Goal: Information Seeking & Learning: Check status

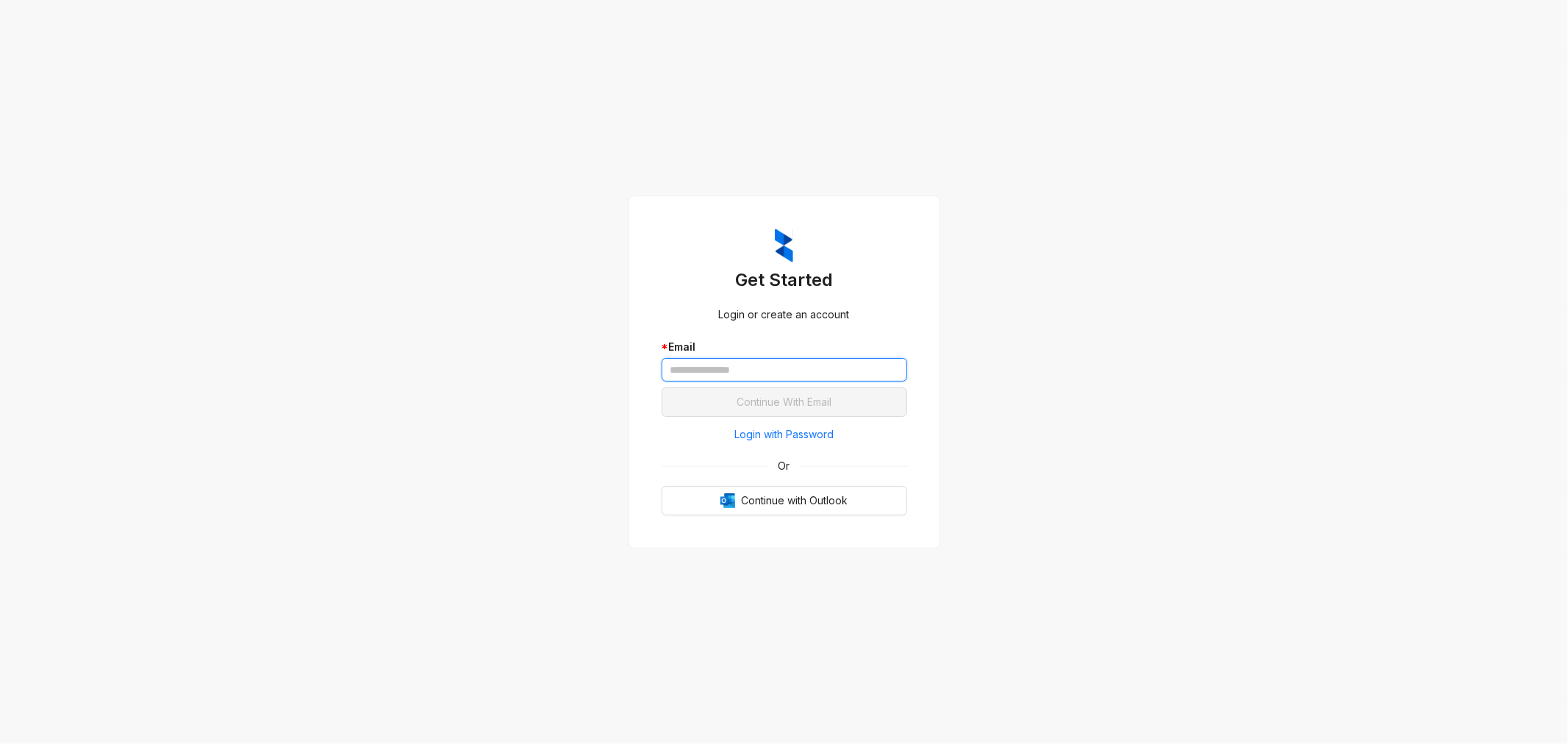
click at [715, 368] on input "text" at bounding box center [784, 369] width 245 height 24
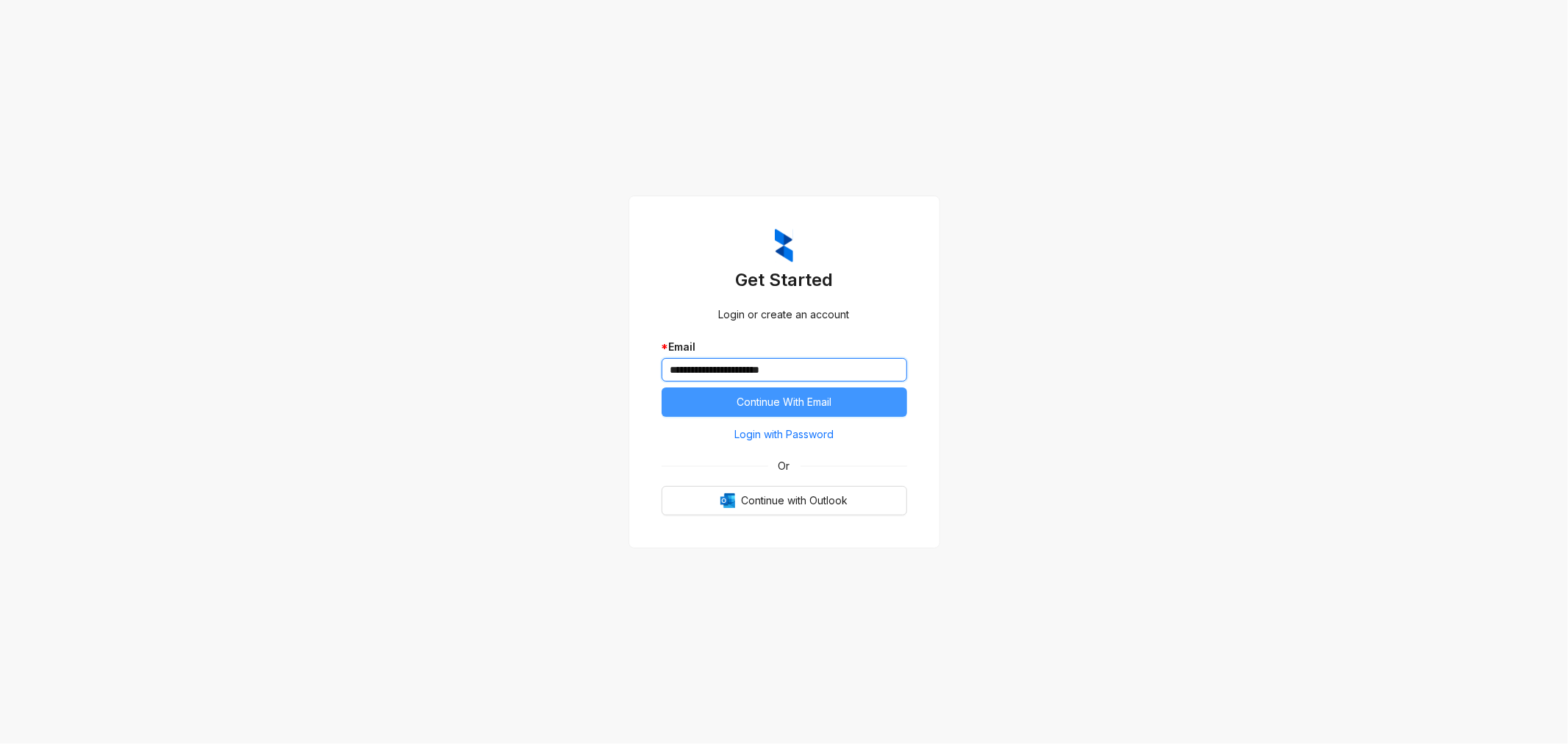
type input "**********"
click at [805, 395] on span "Continue With Email" at bounding box center [784, 403] width 94 height 16
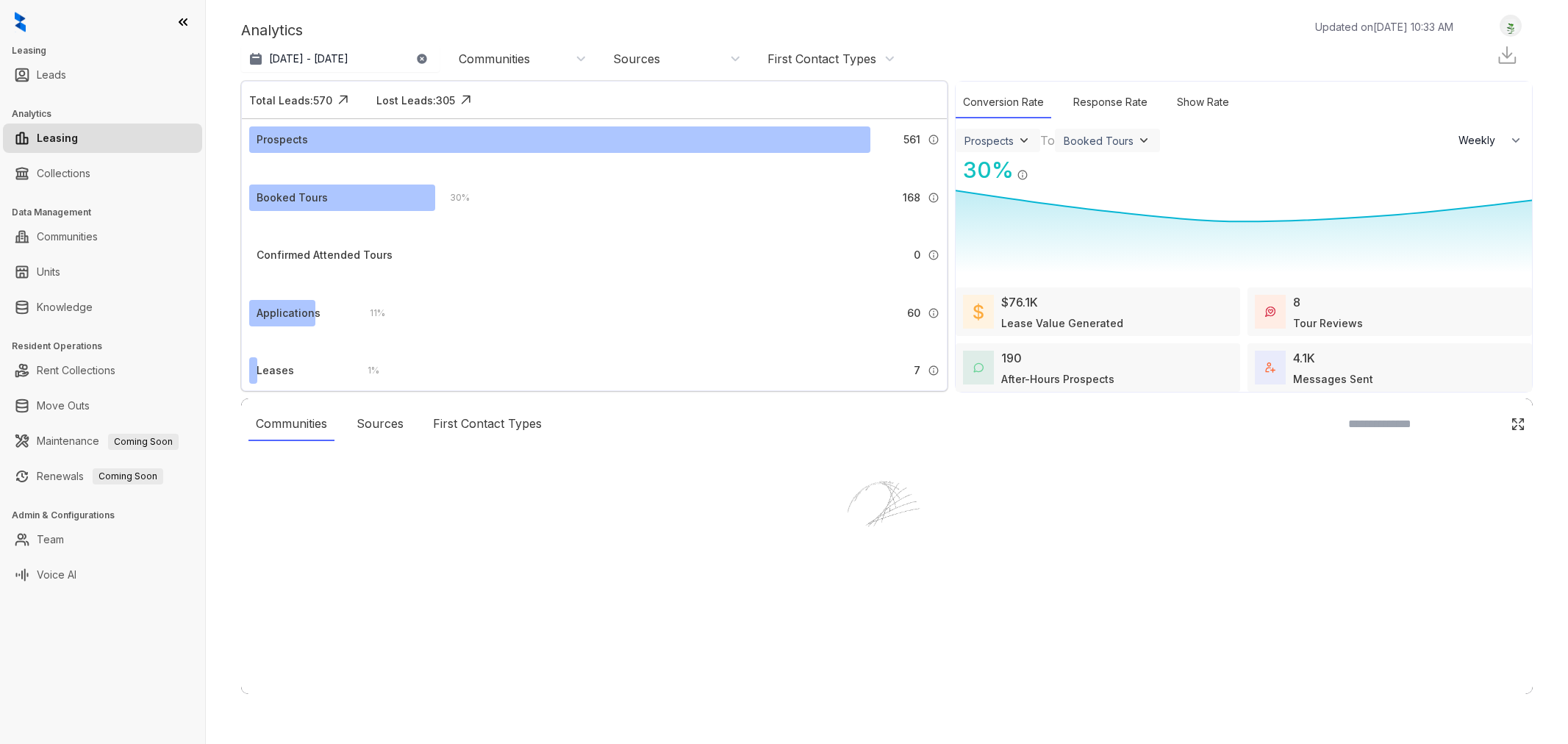
select select "******"
click at [424, 56] on div at bounding box center [784, 372] width 1568 height 744
click at [420, 56] on div at bounding box center [784, 372] width 1568 height 744
click at [372, 56] on div at bounding box center [784, 372] width 1568 height 744
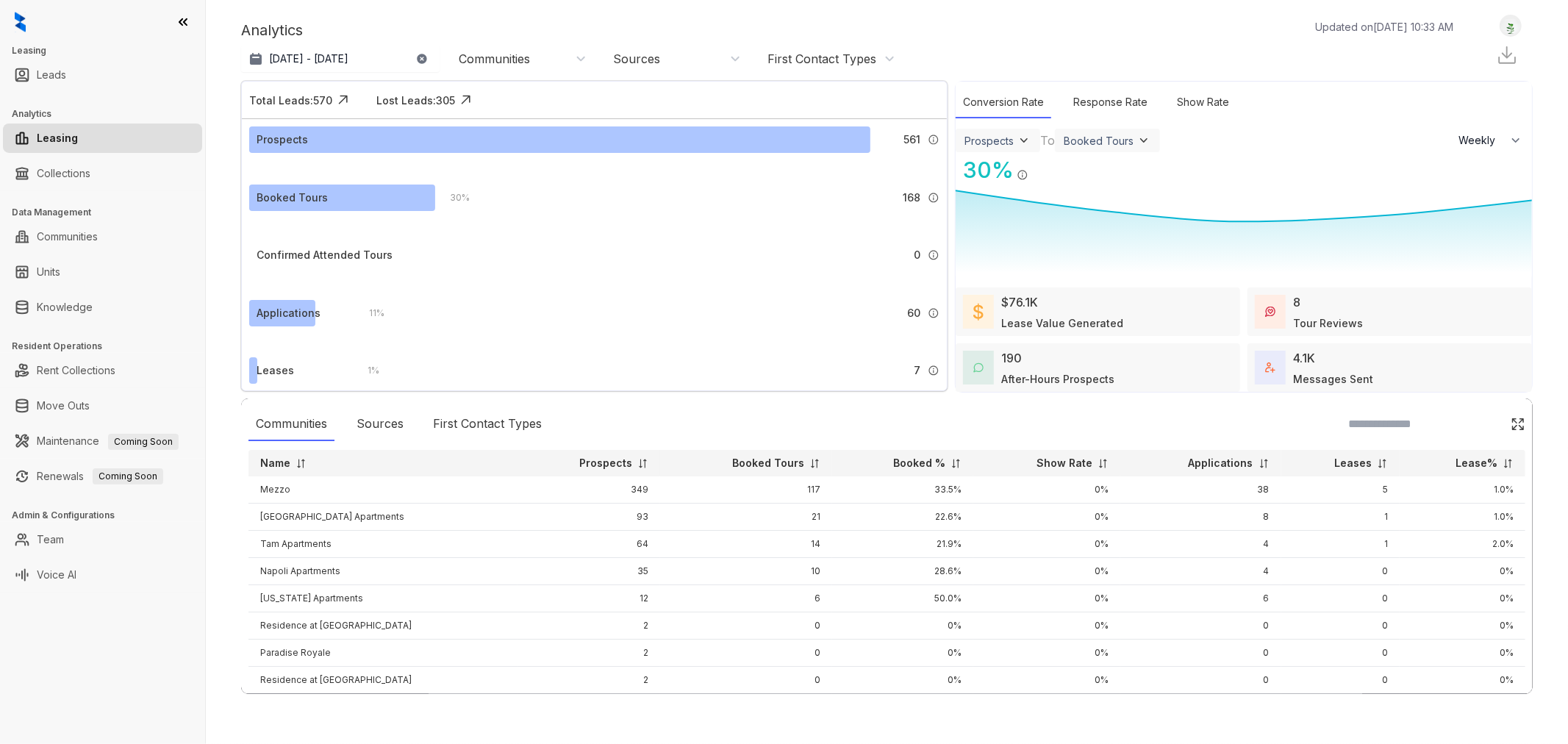
click at [424, 59] on icon "button" at bounding box center [422, 59] width 10 height 10
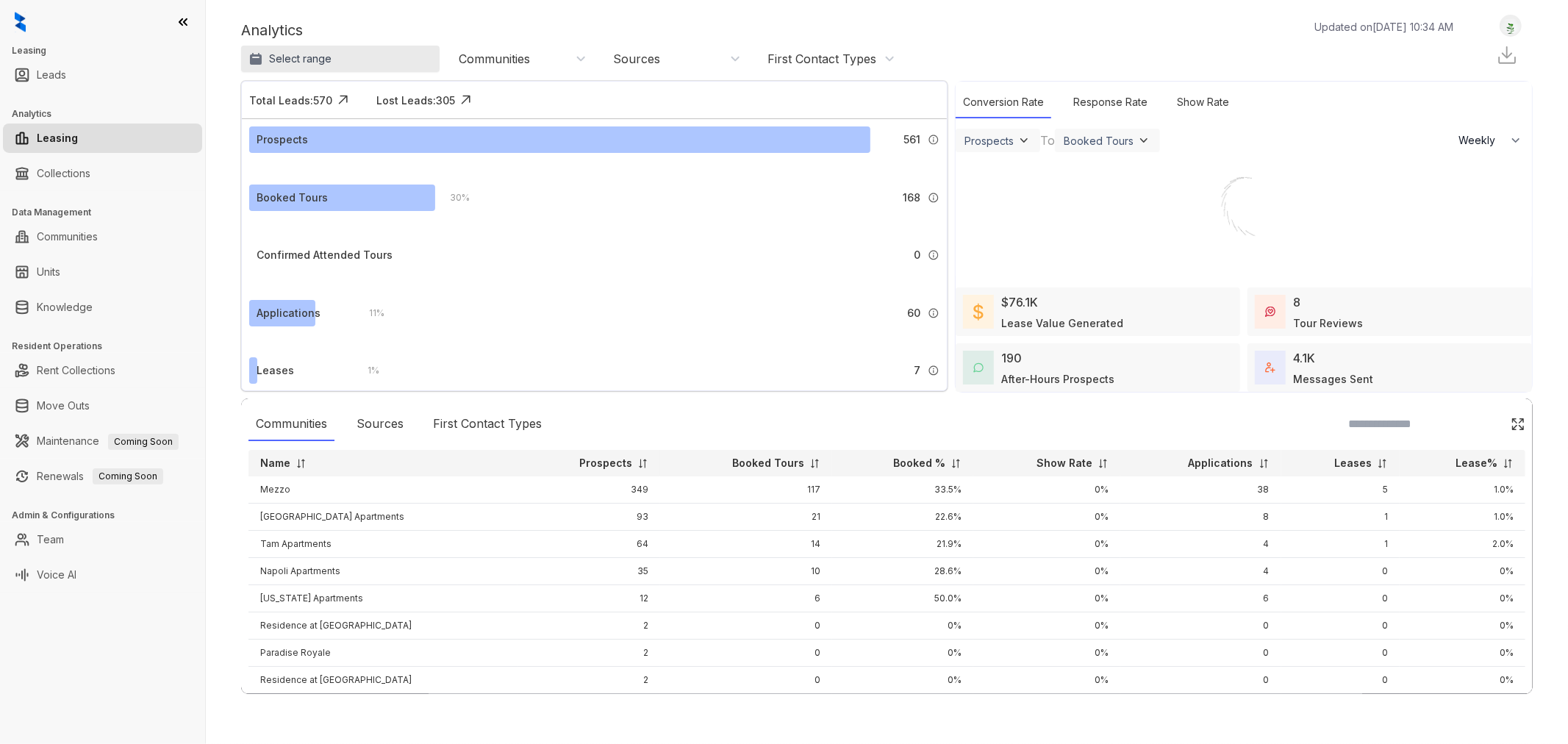
click at [372, 64] on button "Select range" at bounding box center [340, 59] width 199 height 26
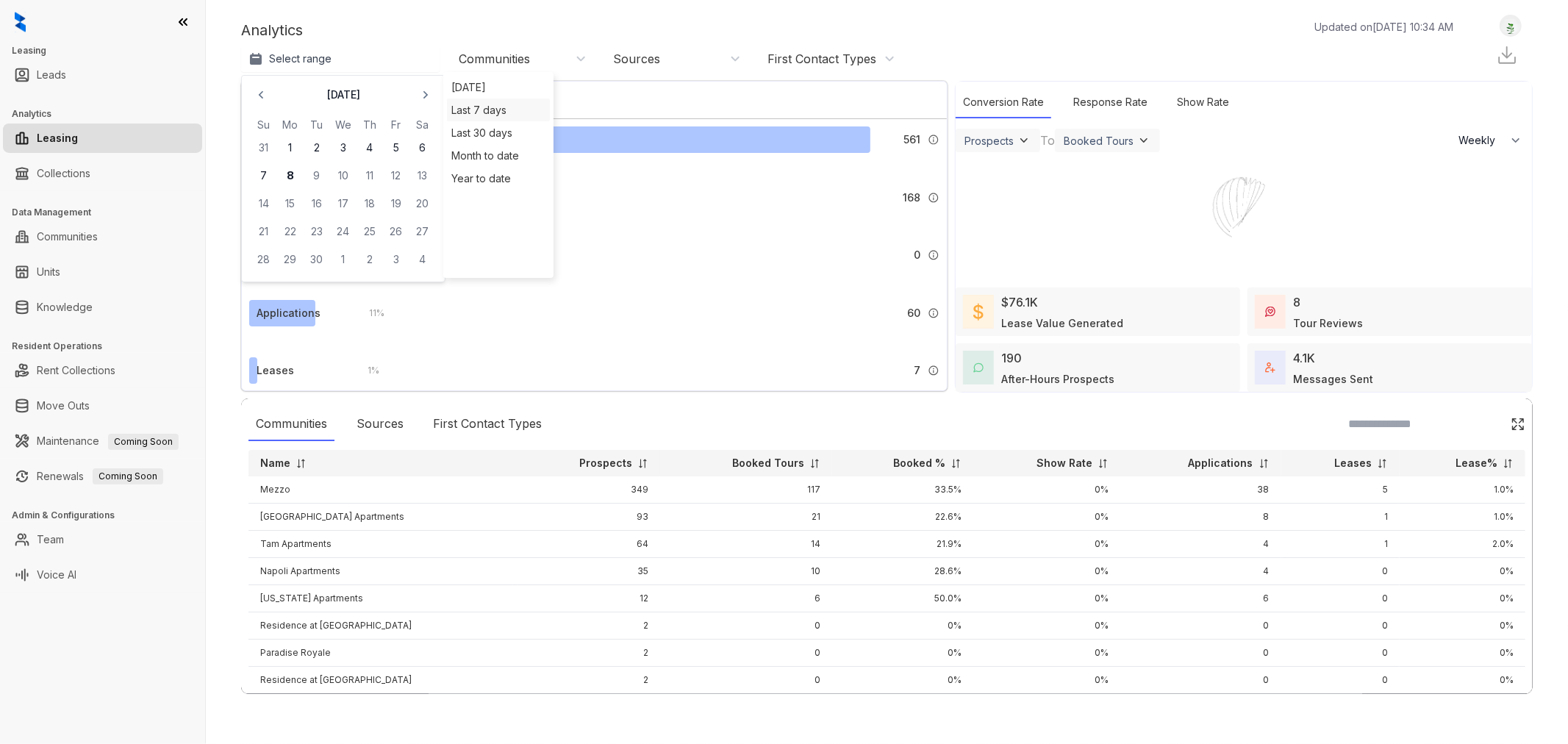
click at [507, 114] on div "Last 7 days" at bounding box center [499, 110] width 103 height 23
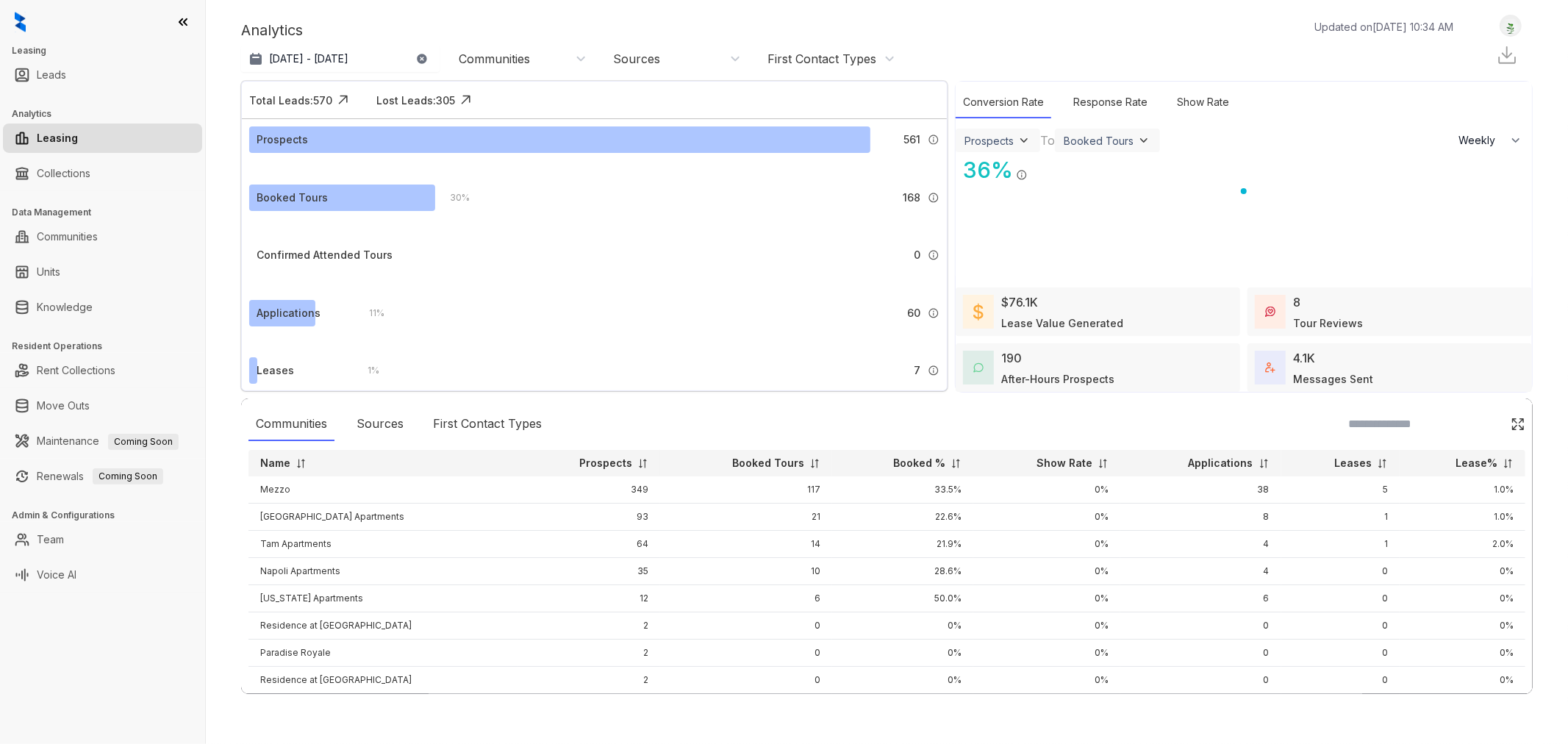
click at [546, 63] on div "Communities" at bounding box center [522, 59] width 128 height 16
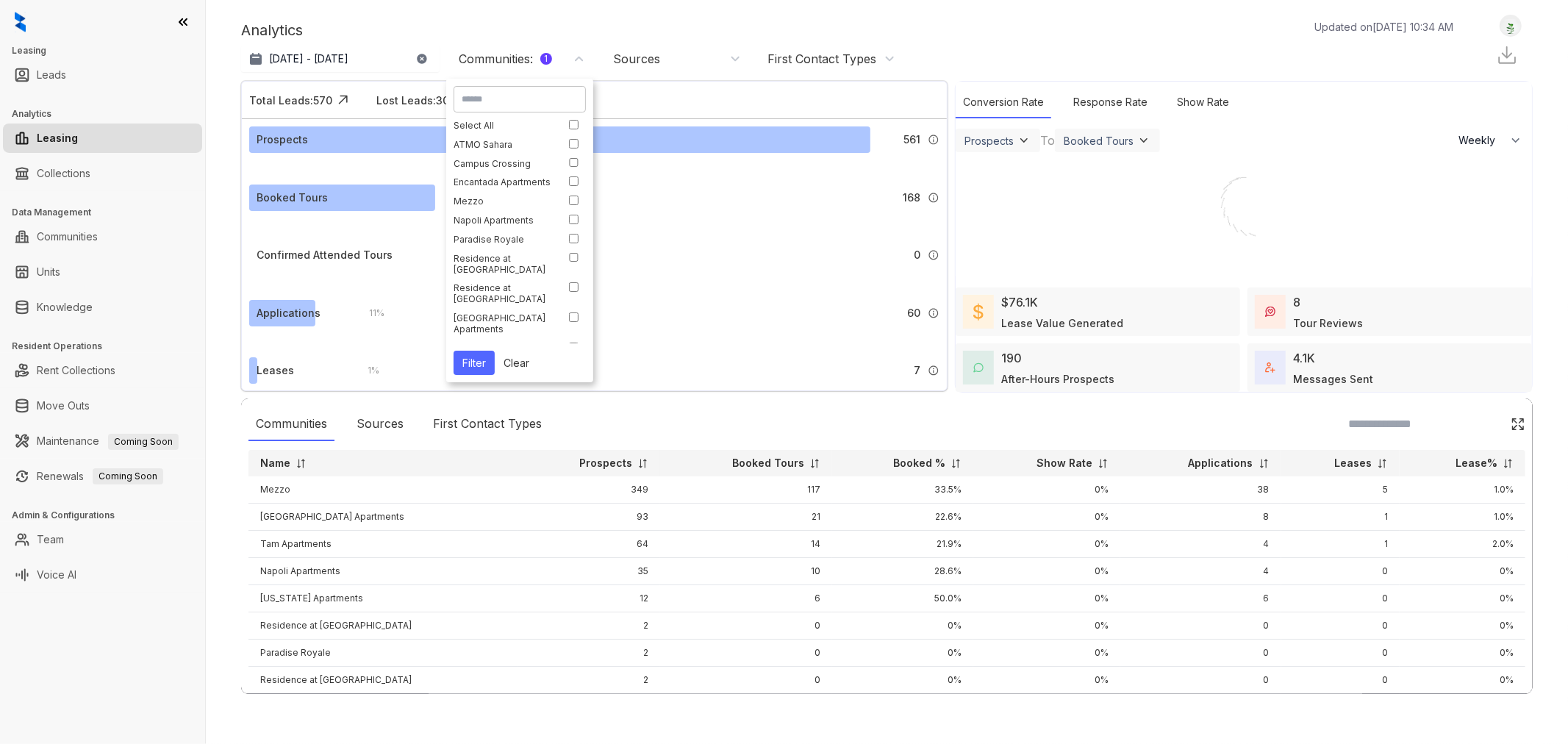
click at [470, 365] on button "Filter" at bounding box center [474, 363] width 42 height 24
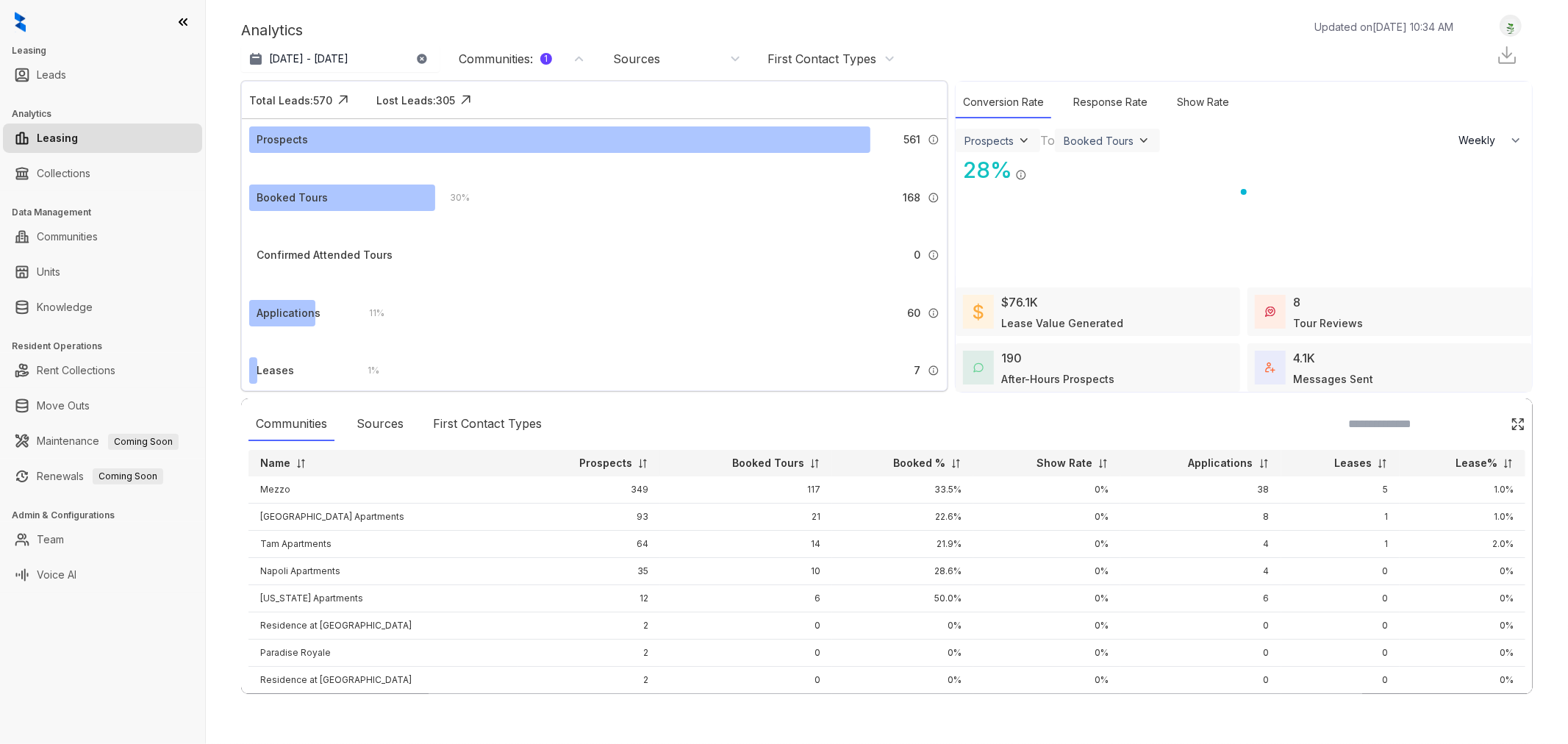
click at [424, 61] on icon "button" at bounding box center [422, 59] width 10 height 10
click at [446, 41] on div "Analytics Updated on [DATE] 10:34 AM" at bounding box center [854, 29] width 1227 height 22
click at [516, 64] on div "Communities : 1" at bounding box center [505, 59] width 94 height 16
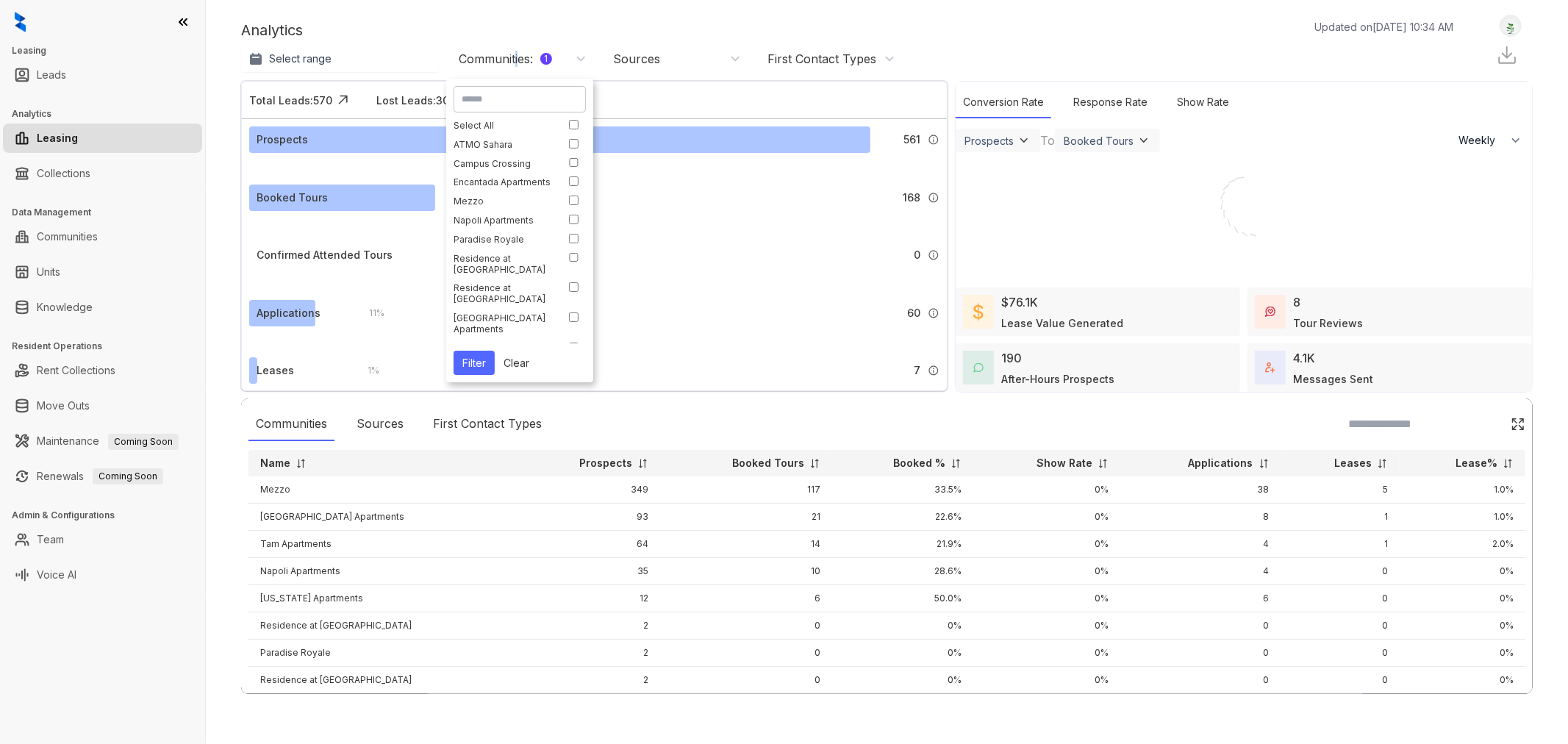
click at [516, 363] on button "Clear" at bounding box center [516, 363] width 43 height 24
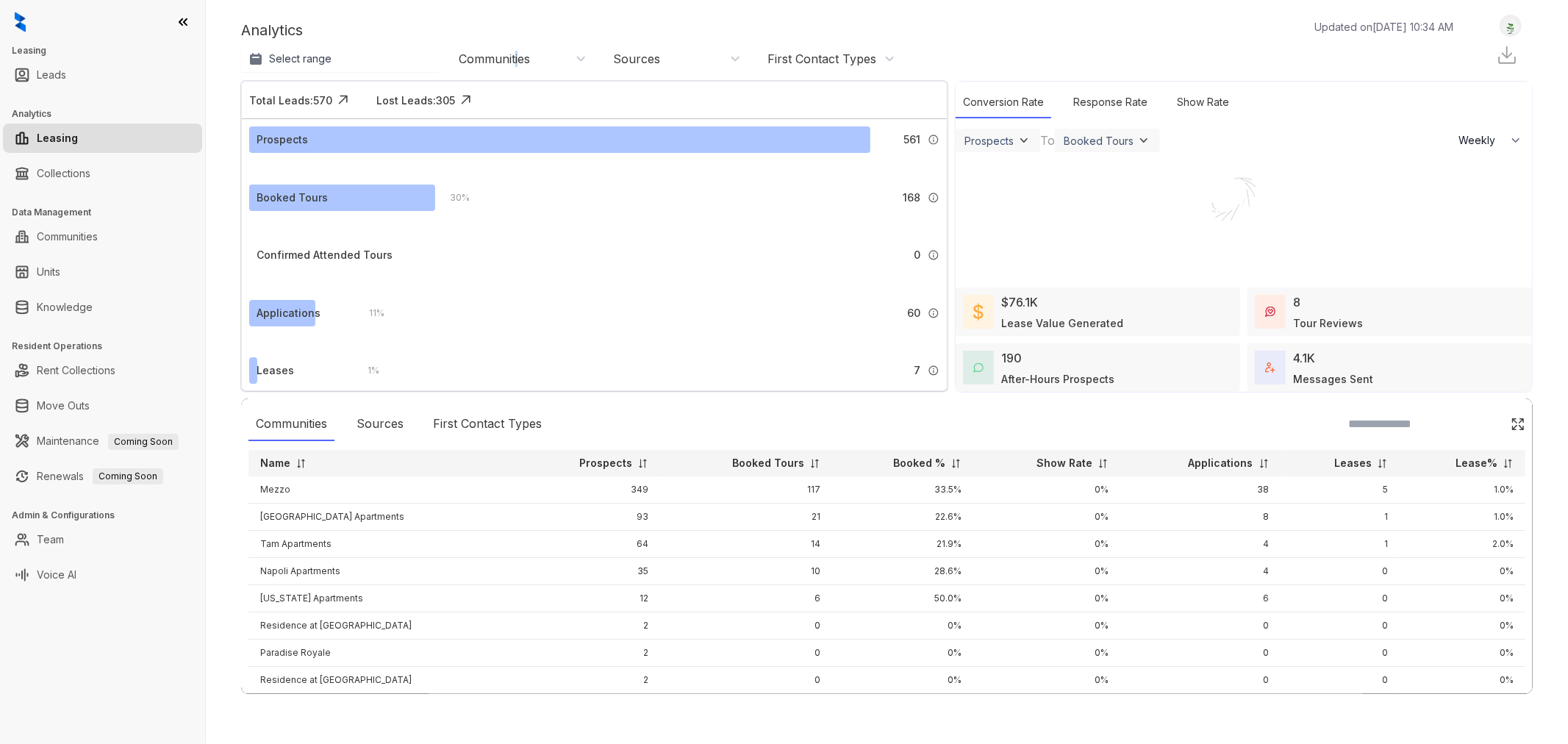
click at [516, 60] on div "Communities" at bounding box center [494, 59] width 72 height 16
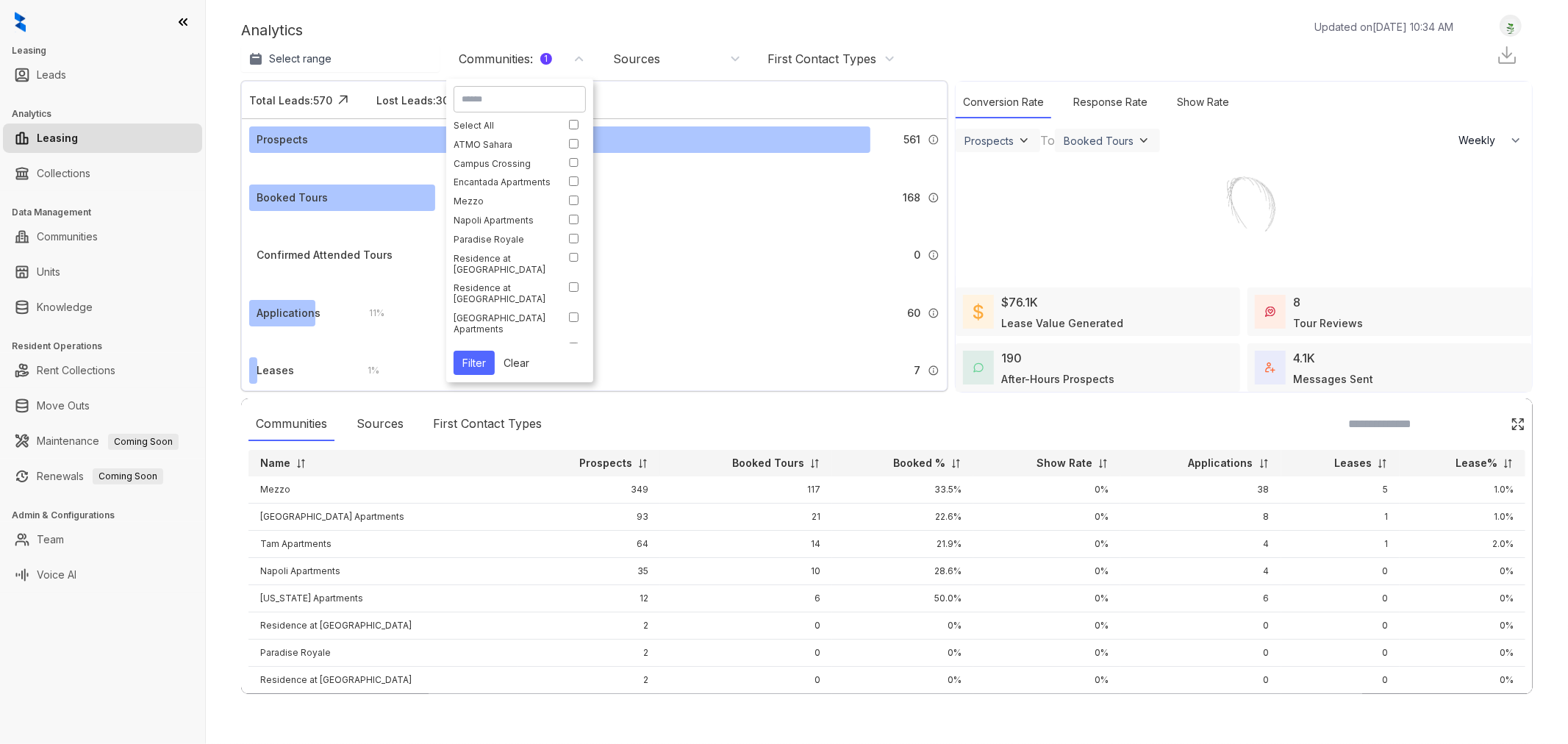
click at [473, 362] on button "Filter" at bounding box center [474, 363] width 42 height 24
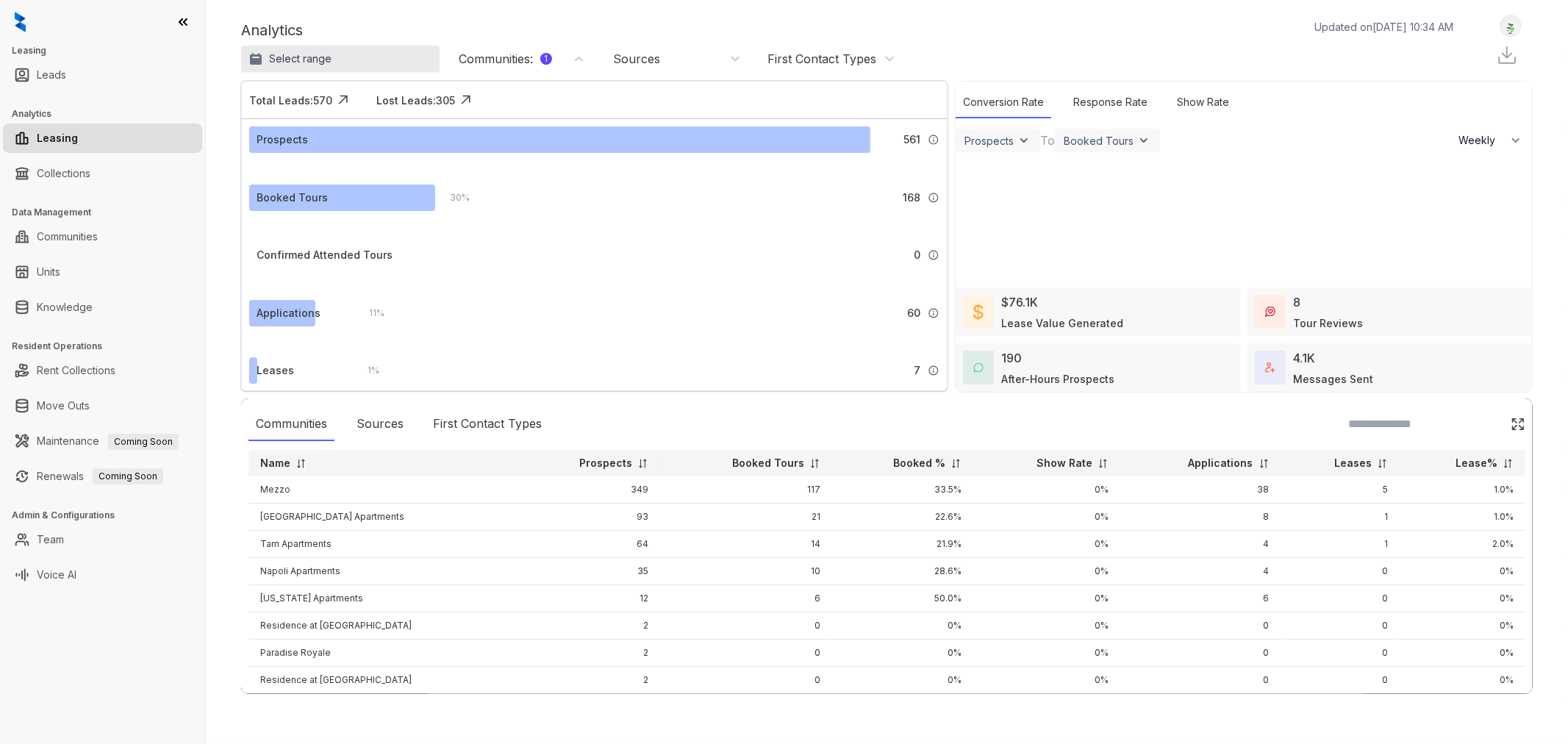
click at [303, 61] on p "Select range" at bounding box center [300, 59] width 63 height 15
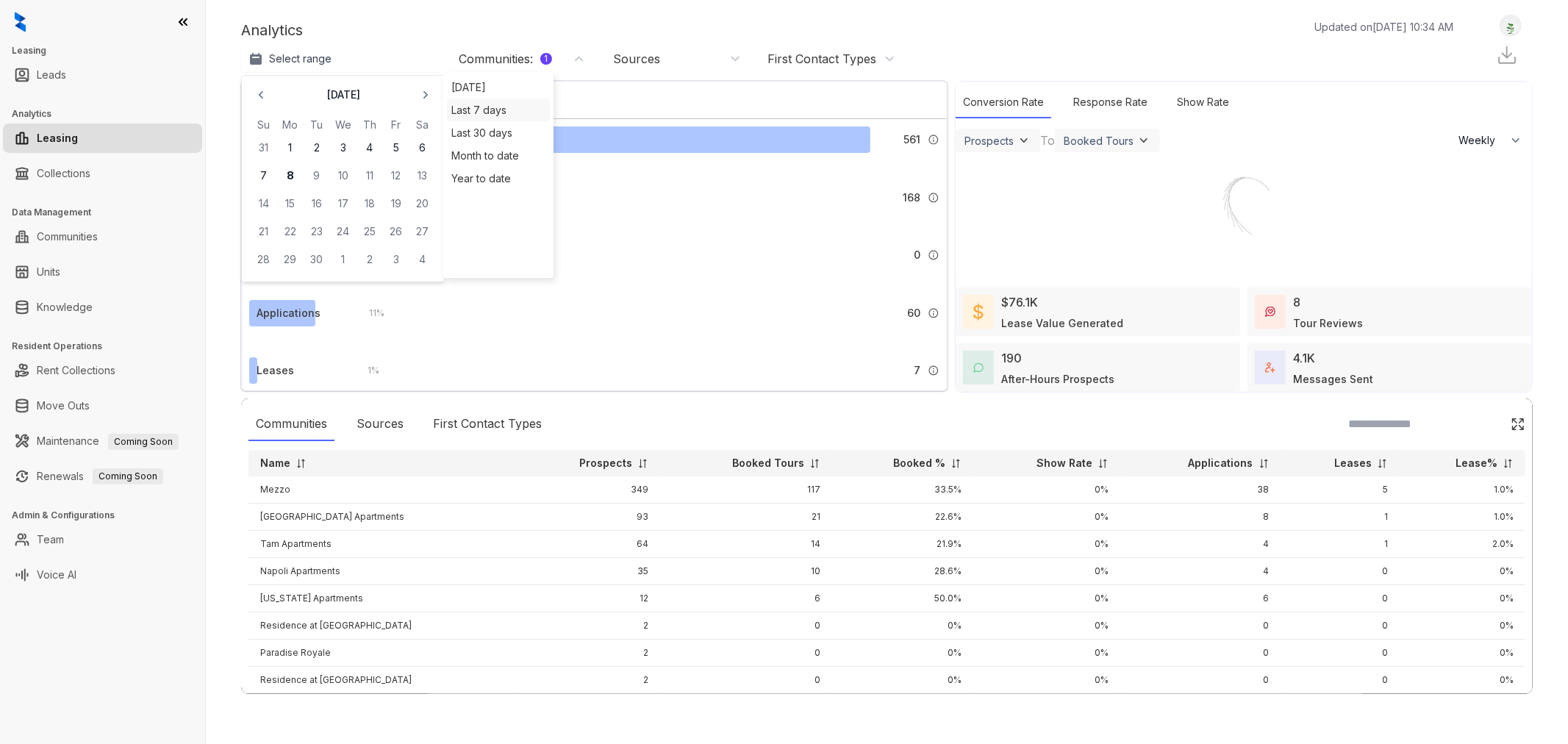
click at [480, 102] on div "Last 7 days" at bounding box center [498, 109] width 94 height 15
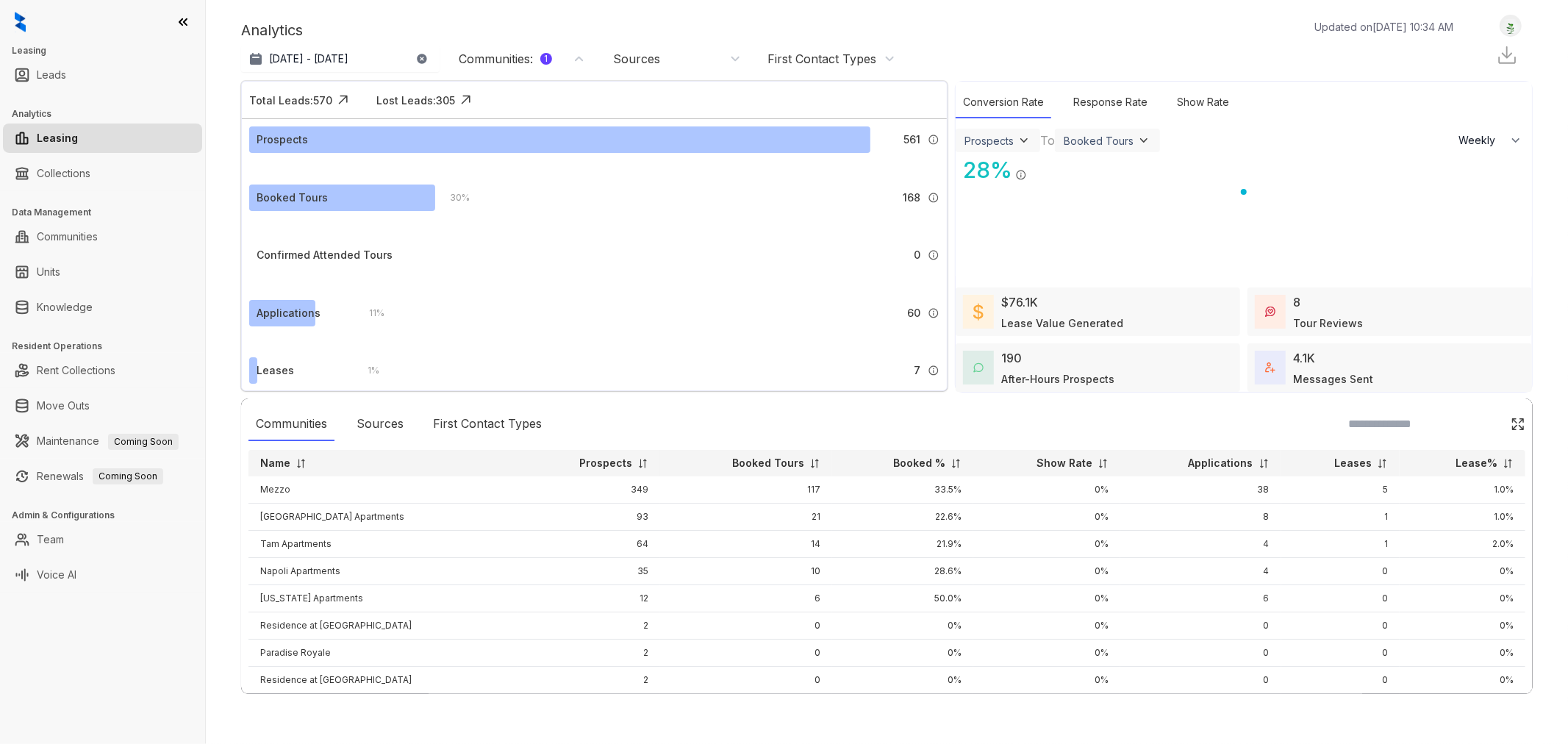
click at [659, 60] on div "Sources" at bounding box center [677, 59] width 128 height 16
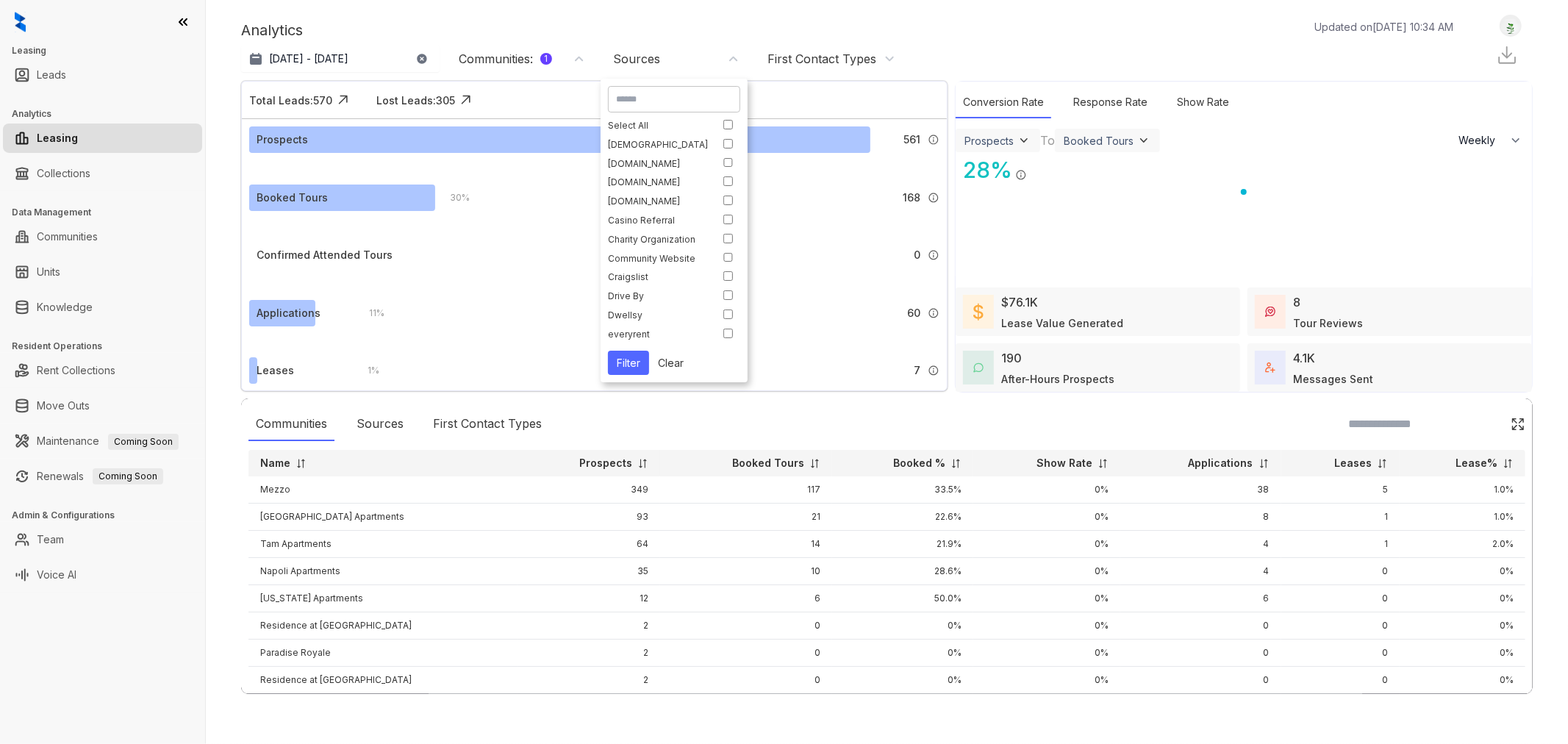
click at [361, 24] on div "Analytics Updated on [DATE] 10:34 AM" at bounding box center [854, 29] width 1227 height 22
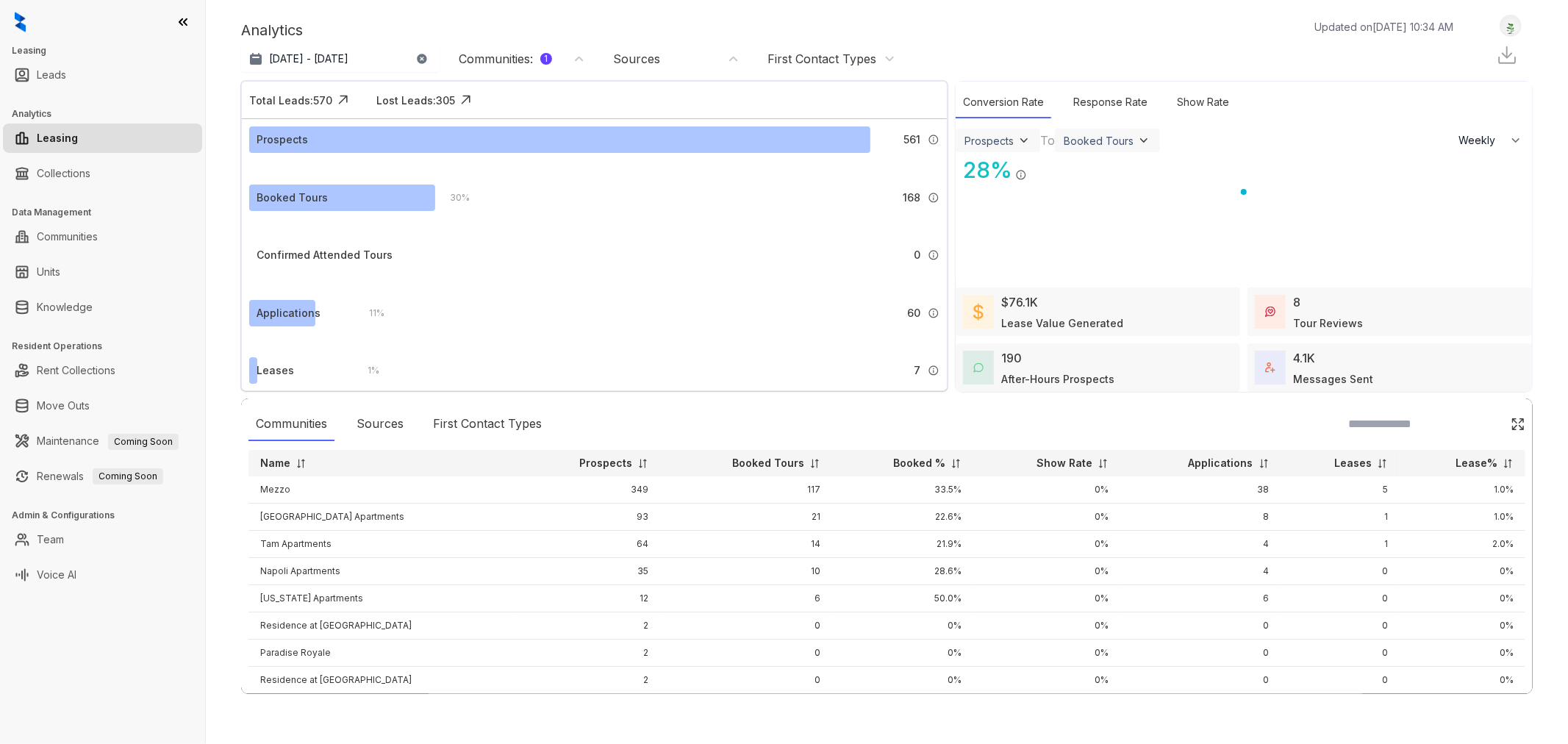
click at [500, 64] on div "Communities : 1" at bounding box center [505, 59] width 94 height 16
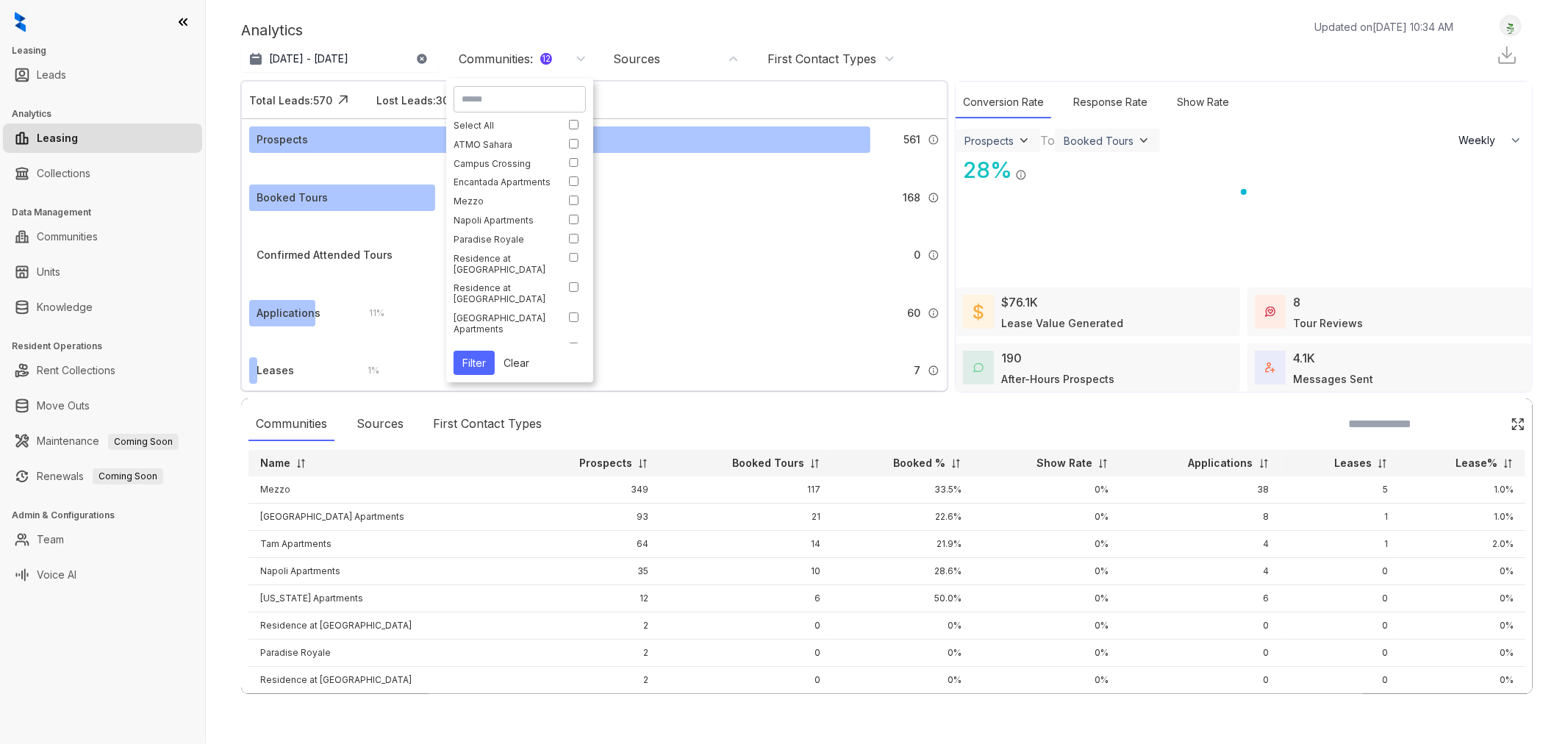
click at [483, 368] on button "Filter" at bounding box center [474, 363] width 42 height 24
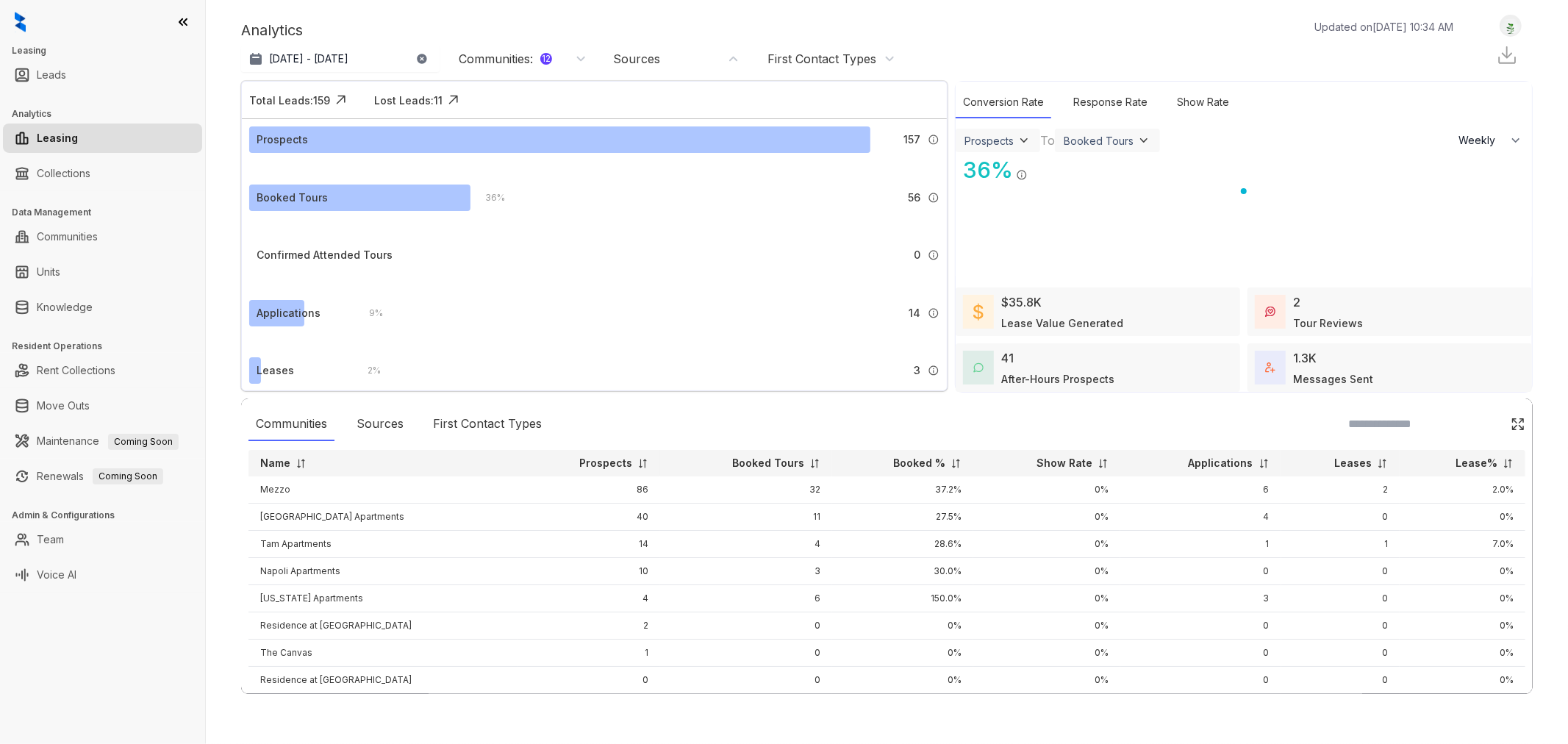
click at [524, 55] on div "Communities : 12" at bounding box center [505, 59] width 94 height 16
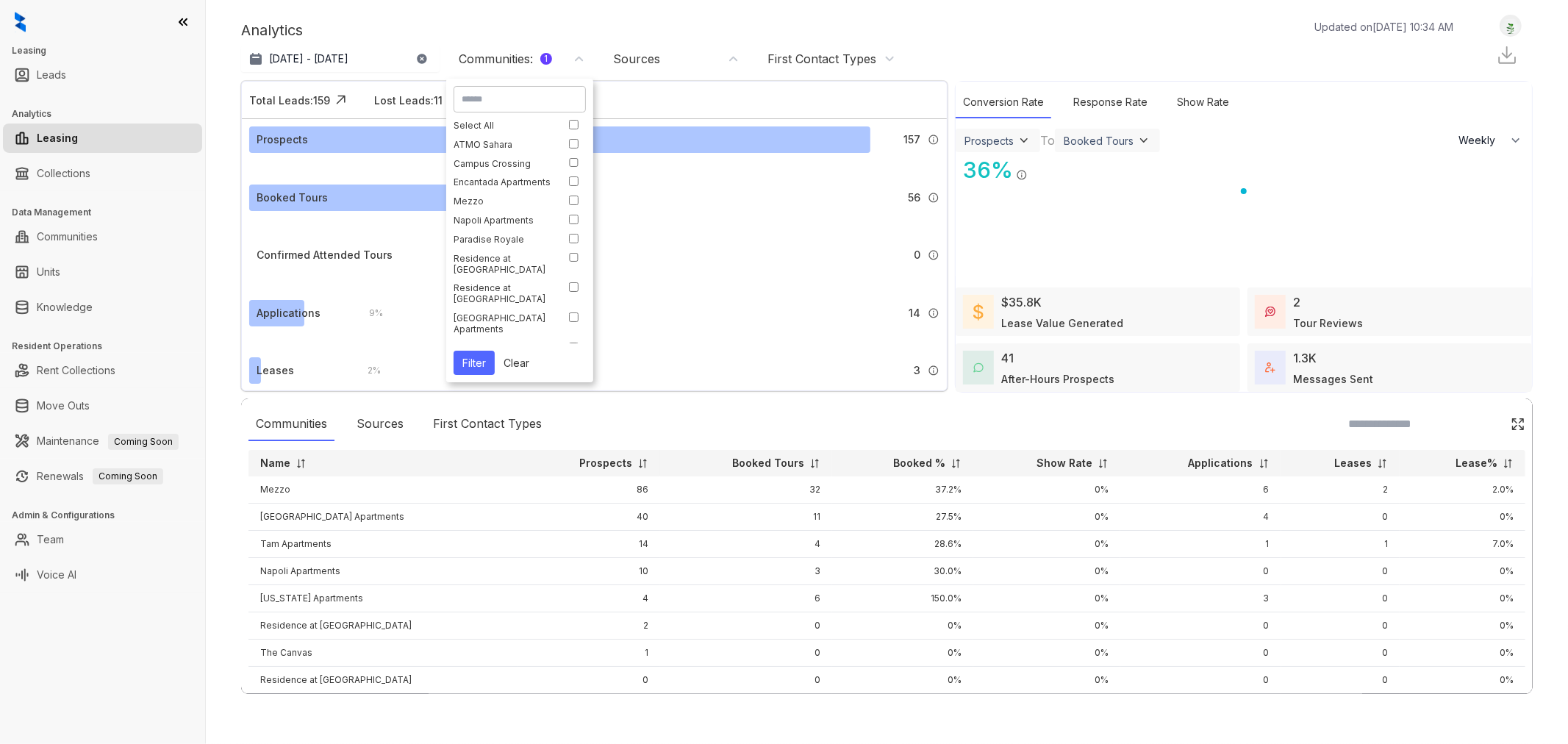
click at [481, 364] on button "Filter" at bounding box center [474, 363] width 42 height 24
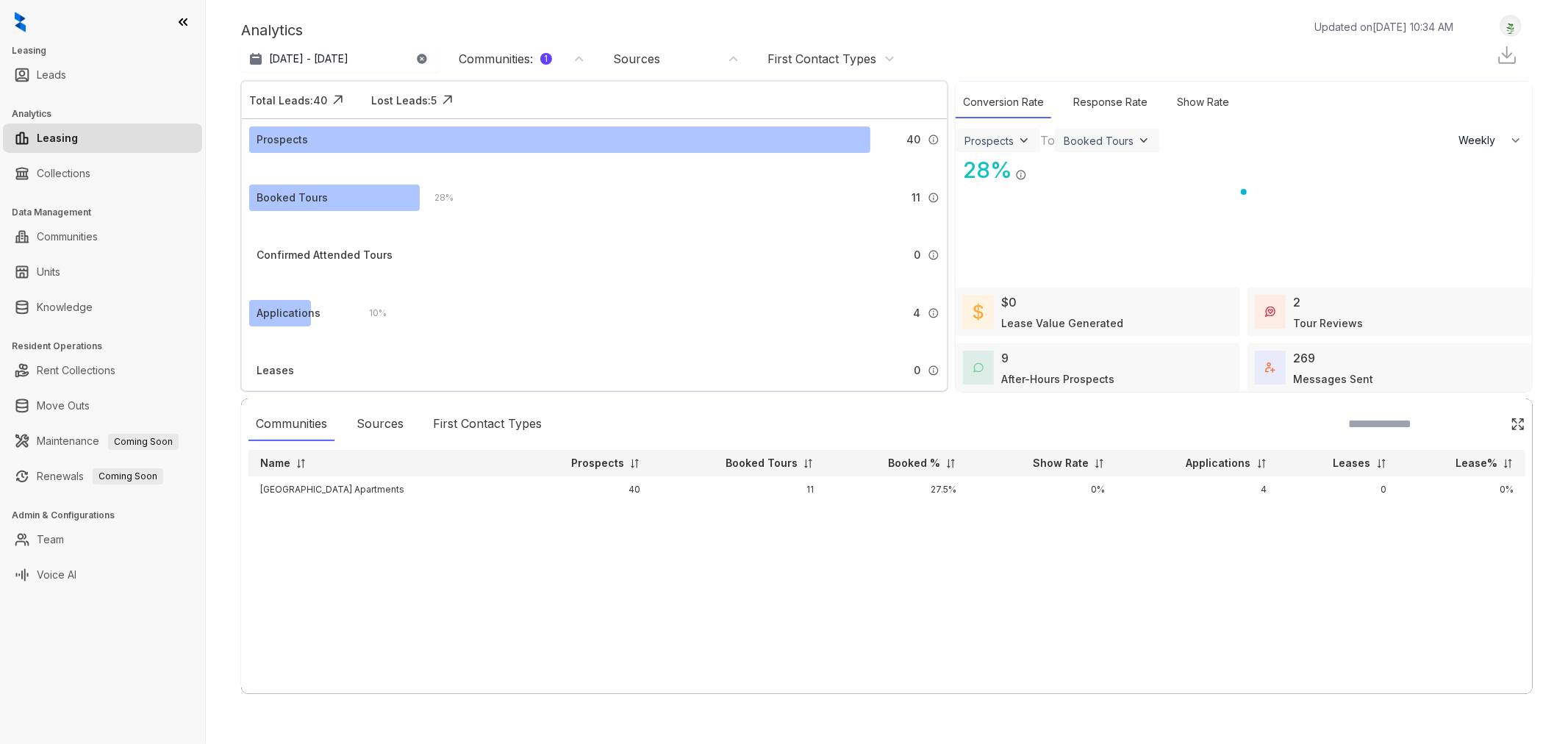
click at [517, 64] on div "Communities : 1" at bounding box center [505, 59] width 94 height 16
click at [484, 180] on button "Filter" at bounding box center [474, 181] width 42 height 24
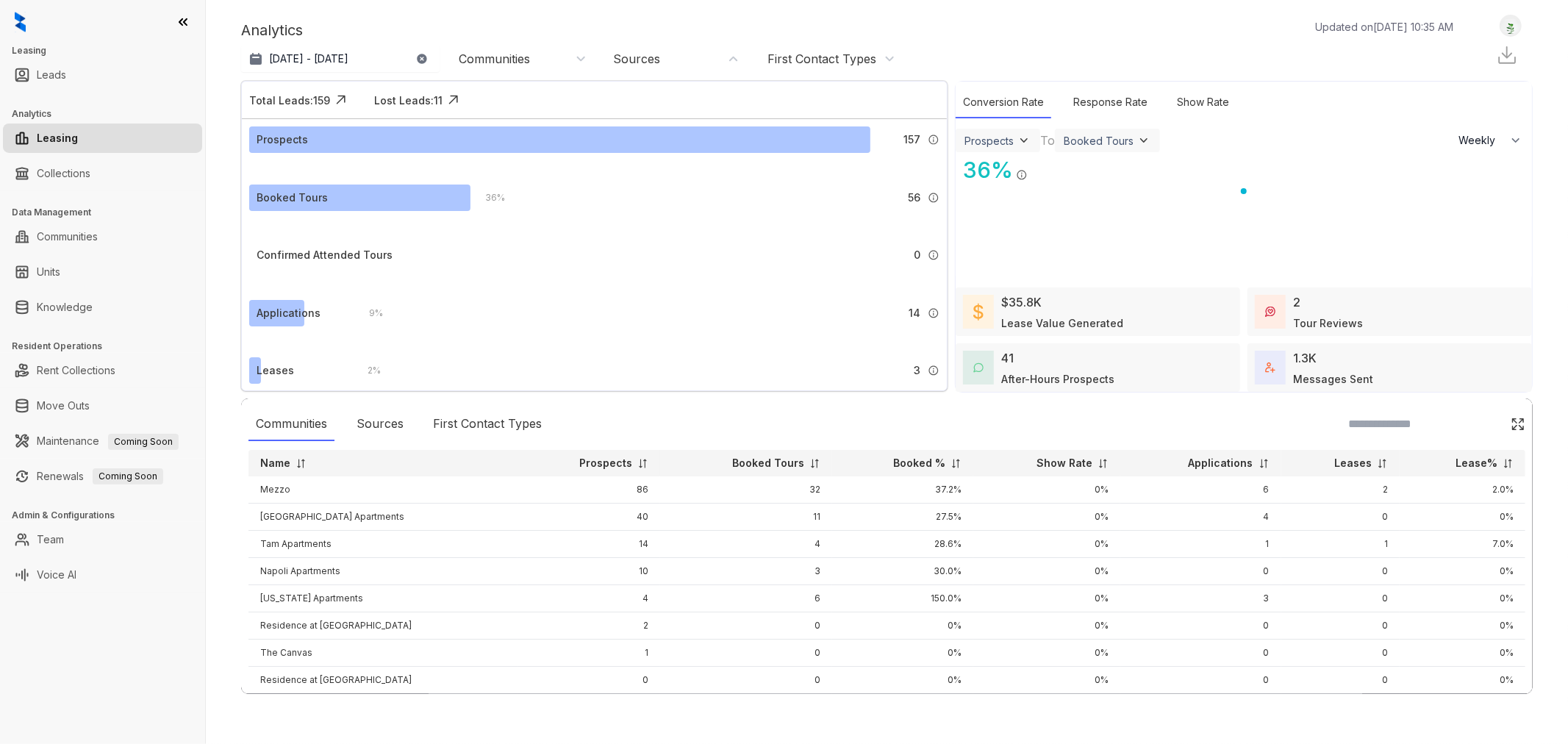
click at [505, 59] on div "Communities" at bounding box center [494, 59] width 72 height 16
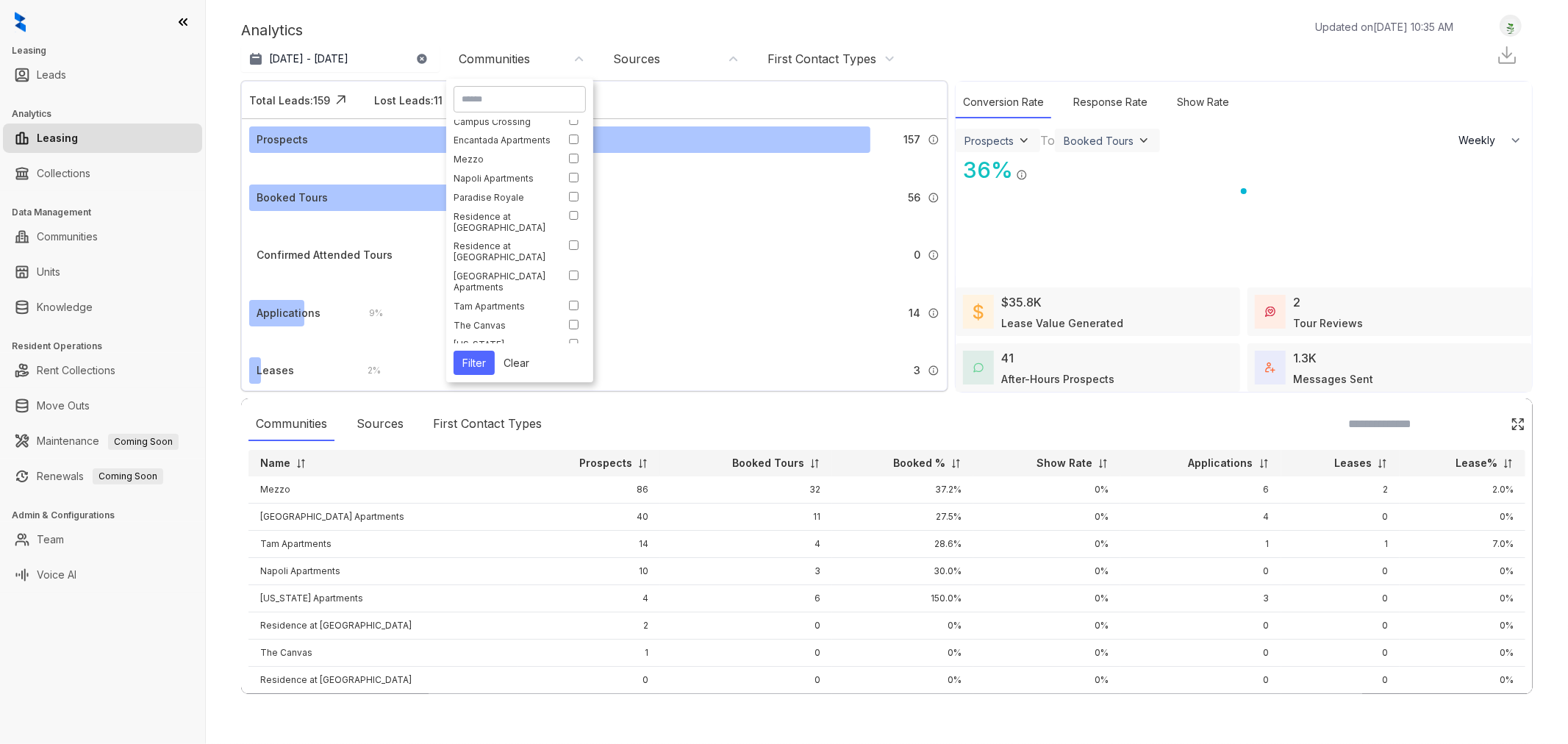
scroll to position [63, 0]
click at [534, 26] on div "Analytics Updated on [DATE] 10:35 AM" at bounding box center [854, 29] width 1227 height 22
